Goal: Task Accomplishment & Management: Manage account settings

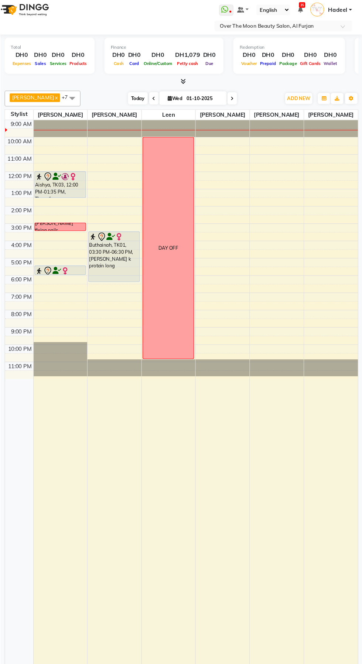
click at [143, 96] on span "Today" at bounding box center [151, 96] width 18 height 11
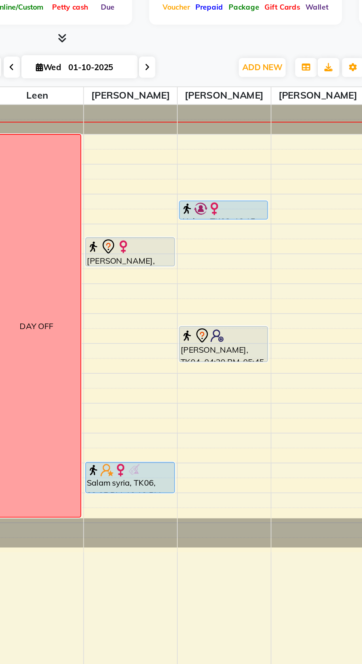
click at [238, 96] on icon at bounding box center [239, 97] width 3 height 4
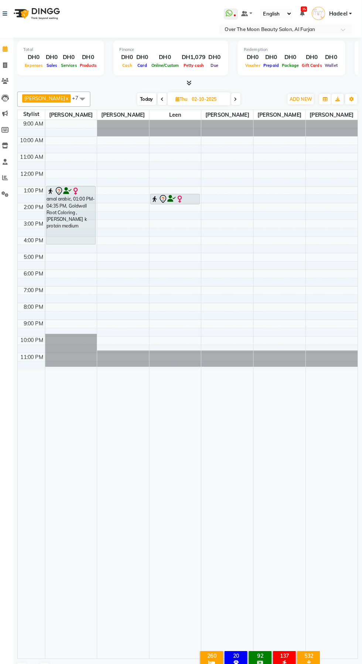
click at [143, 99] on span "Today" at bounding box center [152, 96] width 18 height 11
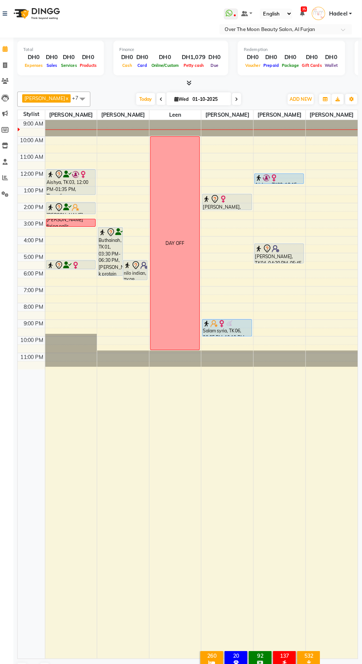
click at [238, 98] on icon at bounding box center [239, 97] width 3 height 4
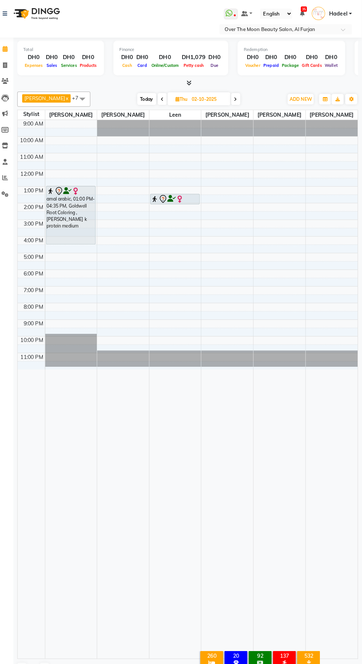
click at [235, 97] on span at bounding box center [239, 96] width 9 height 11
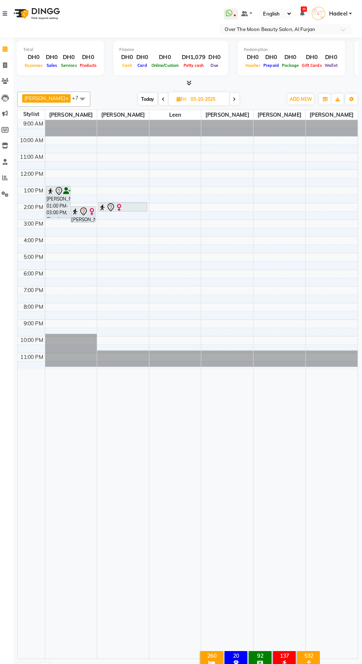
click at [236, 96] on icon at bounding box center [237, 97] width 3 height 4
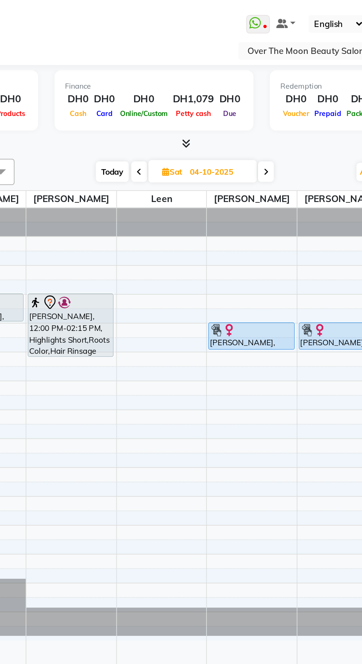
click at [237, 96] on icon at bounding box center [238, 97] width 3 height 4
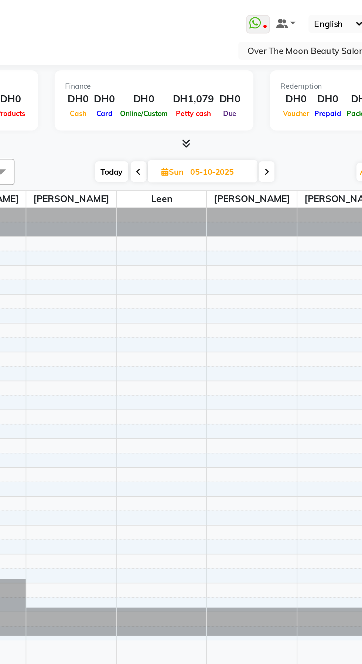
click at [143, 100] on span "Today" at bounding box center [152, 96] width 18 height 11
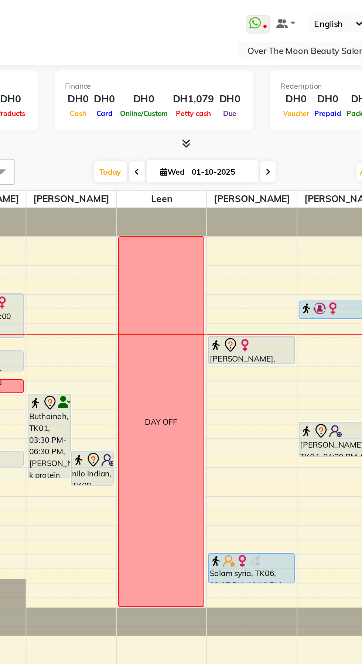
click at [238, 96] on icon at bounding box center [239, 97] width 3 height 4
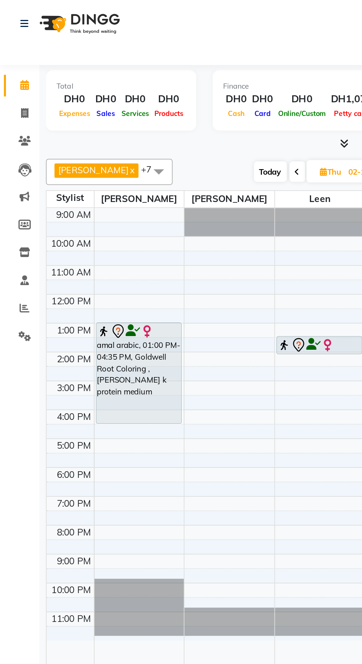
click at [145, 97] on span "Today" at bounding box center [152, 96] width 18 height 11
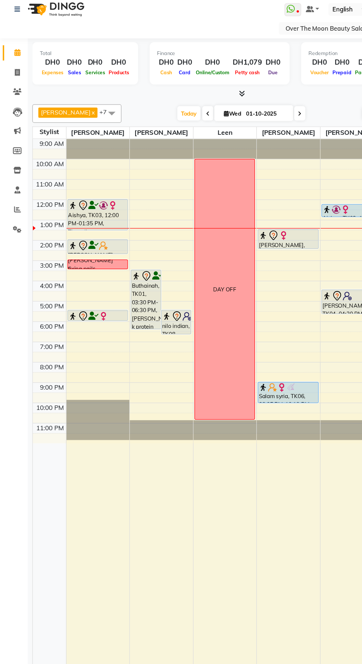
click at [238, 97] on icon at bounding box center [239, 97] width 3 height 4
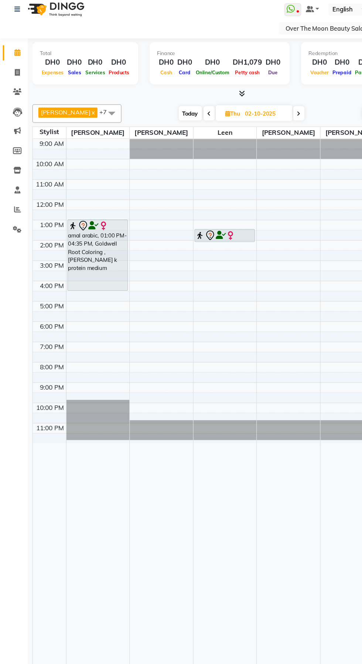
click at [166, 96] on icon at bounding box center [167, 97] width 3 height 4
type input "01-10-2025"
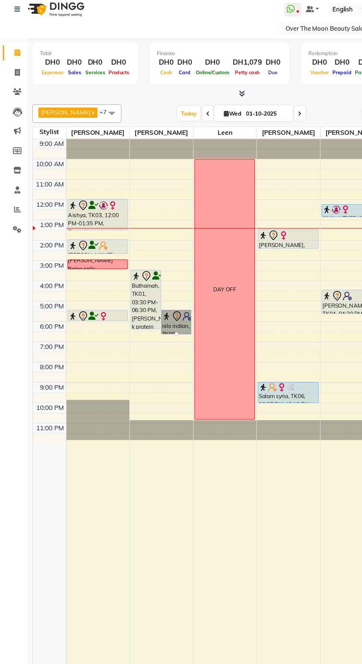
click at [139, 263] on link "nilo indian, TK08, 05:30 PM-06:45 PM, Hair Trimming" at bounding box center [141, 264] width 24 height 20
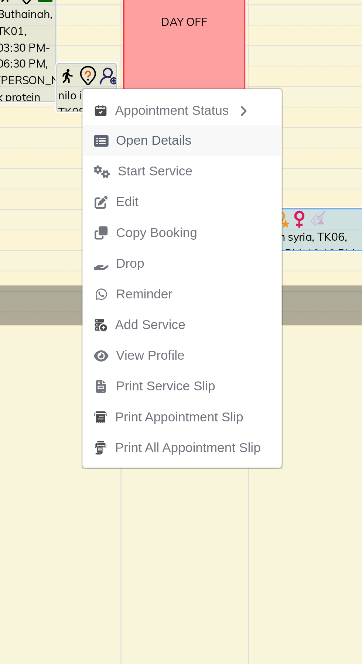
click at [168, 286] on span "Open Details" at bounding box center [168, 285] width 30 height 8
select select "7"
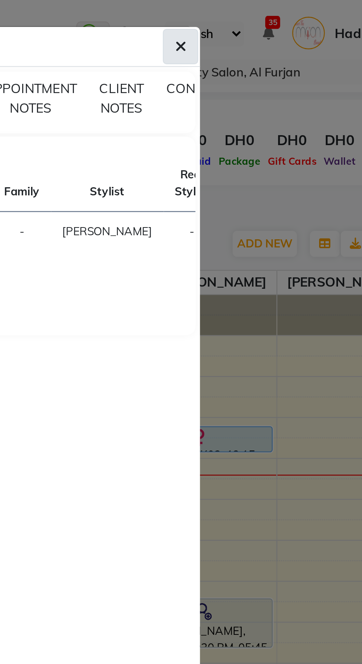
click at [267, 21] on icon "button" at bounding box center [269, 19] width 4 height 6
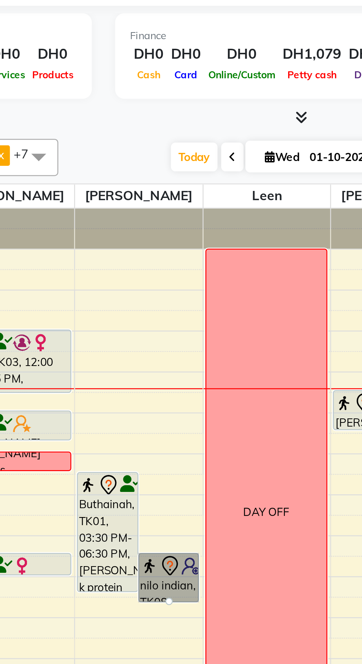
click at [140, 271] on div at bounding box center [141, 272] width 3 height 3
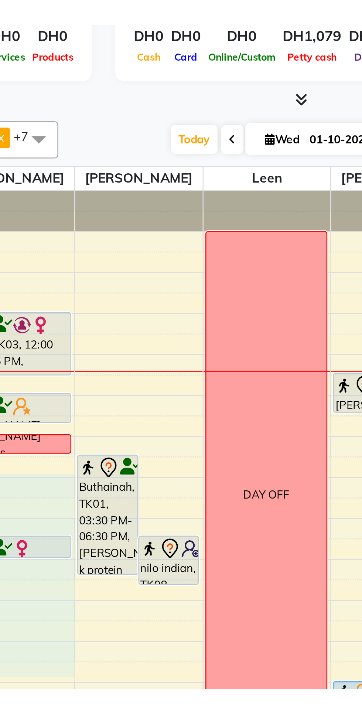
scroll to position [0, 0]
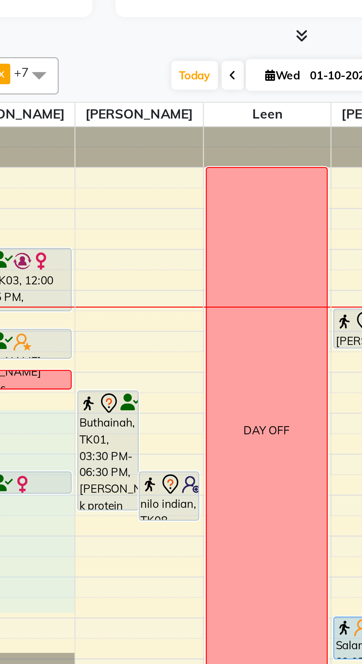
select select "20146"
select select "960"
select select "tentative"
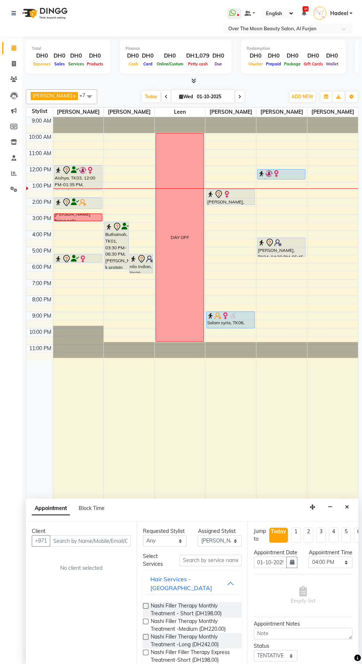
scroll to position [0, 0]
click at [347, 506] on icon "Close" at bounding box center [347, 507] width 4 height 5
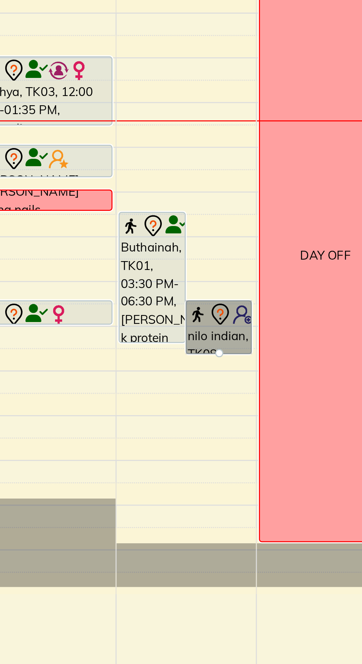
click at [141, 271] on div at bounding box center [141, 272] width 3 height 3
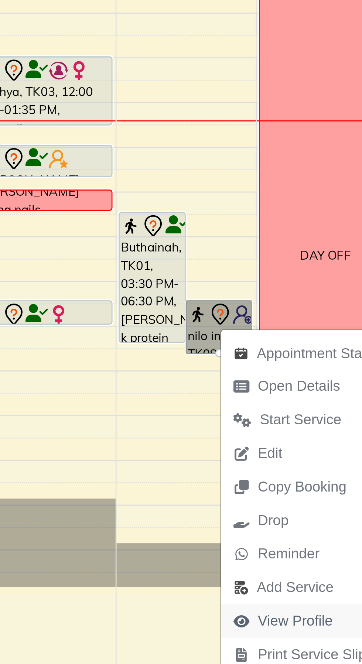
click at [170, 369] on span "View Profile" at bounding box center [168, 370] width 27 height 8
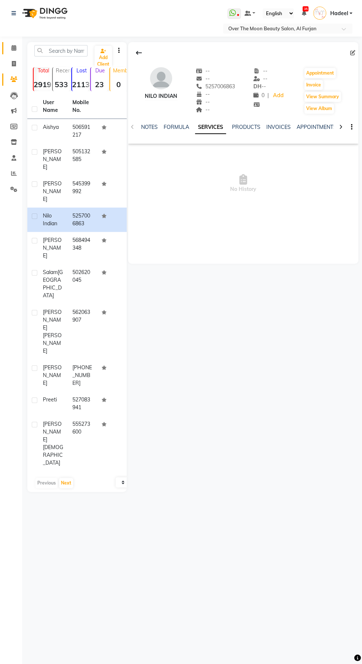
click at [14, 47] on icon at bounding box center [13, 48] width 5 height 6
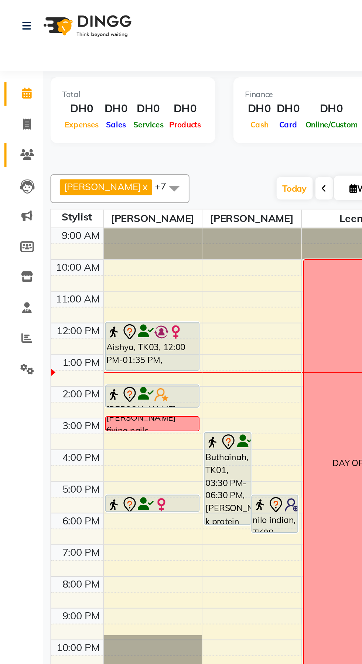
click at [11, 80] on icon at bounding box center [13, 79] width 7 height 6
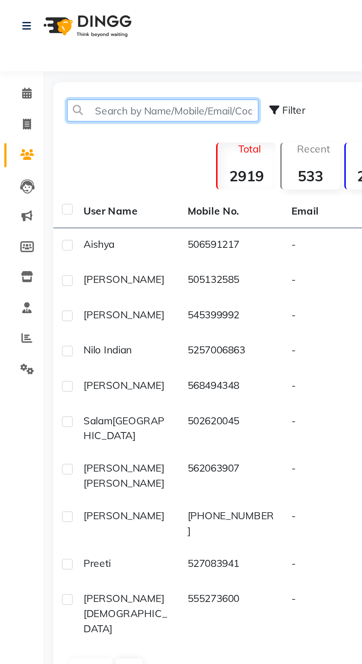
click at [66, 59] on input "text" at bounding box center [83, 56] width 98 height 11
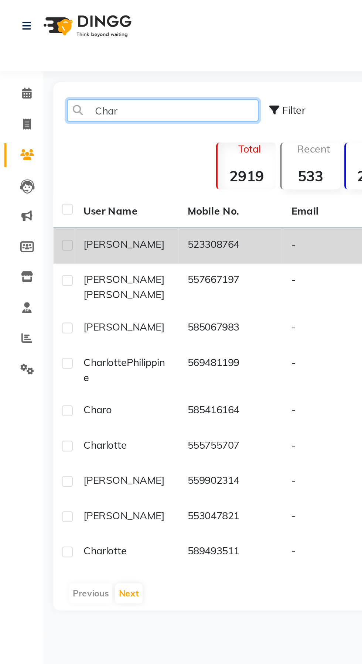
type input "Char"
click at [96, 122] on td "523308764" at bounding box center [118, 126] width 53 height 18
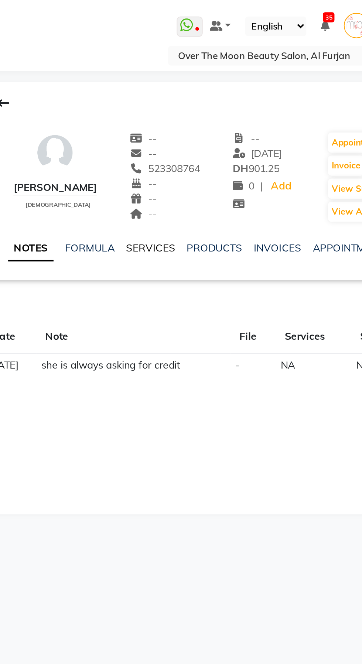
click at [216, 129] on link "SERVICES" at bounding box center [214, 127] width 25 height 7
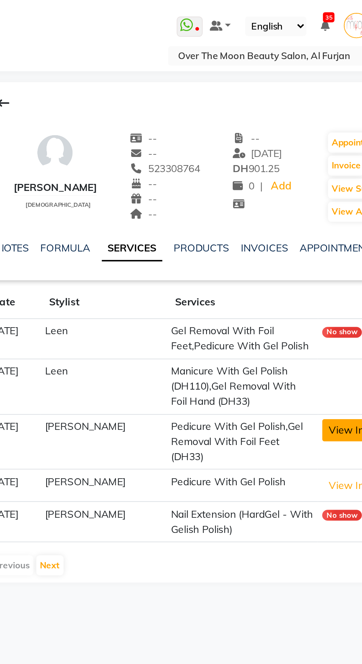
click at [311, 220] on button "View Invoice" at bounding box center [320, 220] width 37 height 11
